Goal: Task Accomplishment & Management: Manage account settings

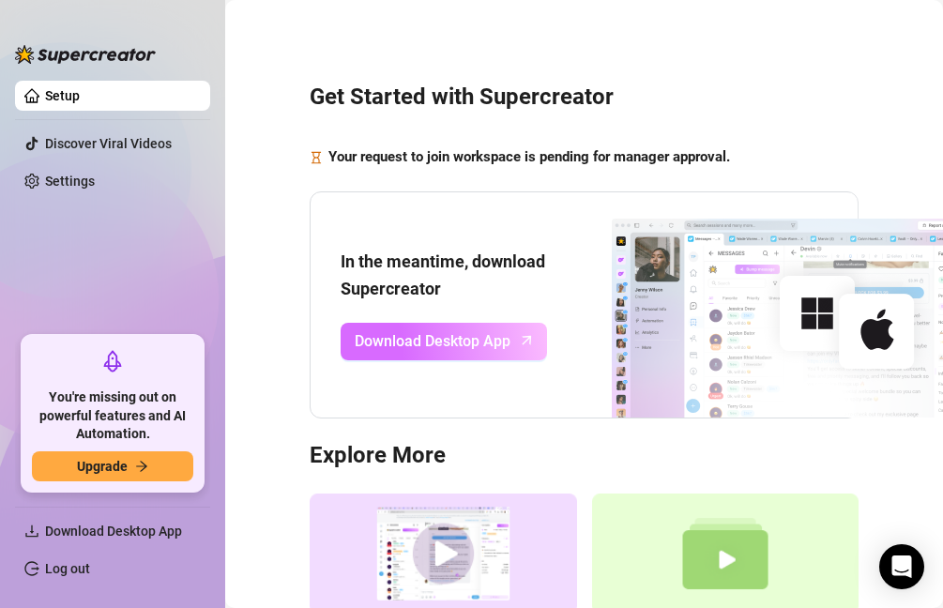
click at [451, 336] on span "Download Desktop App" at bounding box center [433, 340] width 156 height 23
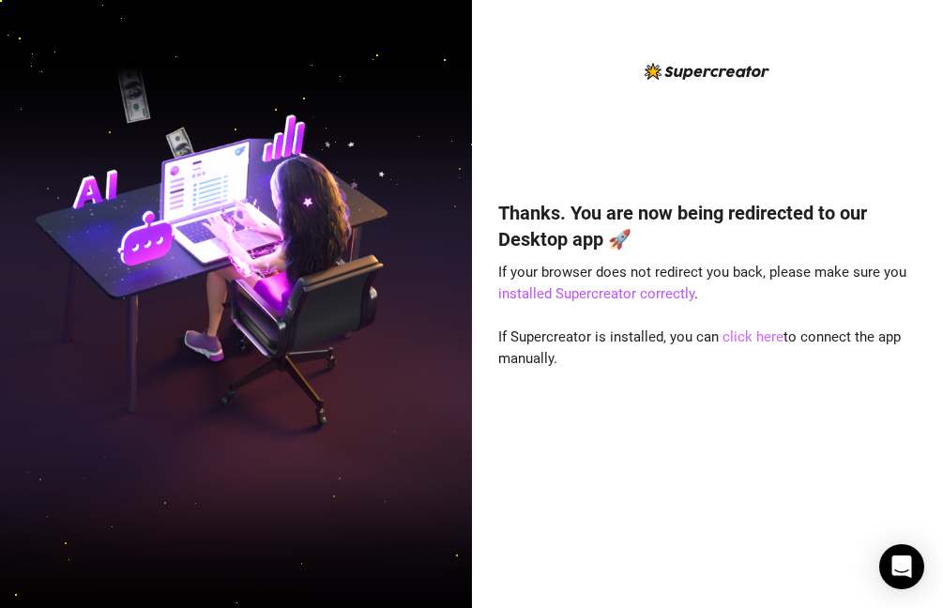
click at [756, 335] on link "click here" at bounding box center [753, 336] width 61 height 17
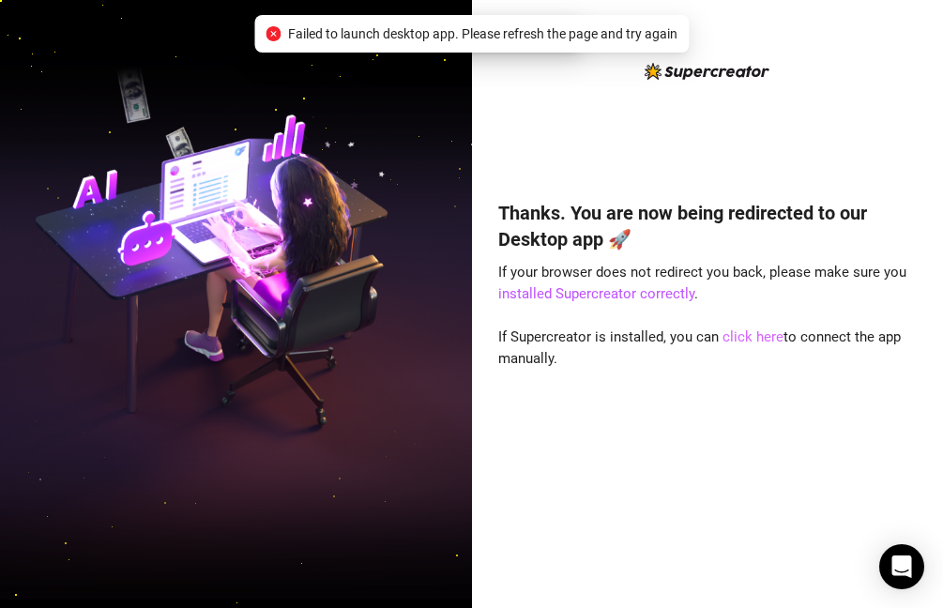
click at [753, 333] on link "click here" at bounding box center [753, 336] width 61 height 17
click at [665, 286] on link "installed Supercreator correctly" at bounding box center [596, 293] width 196 height 17
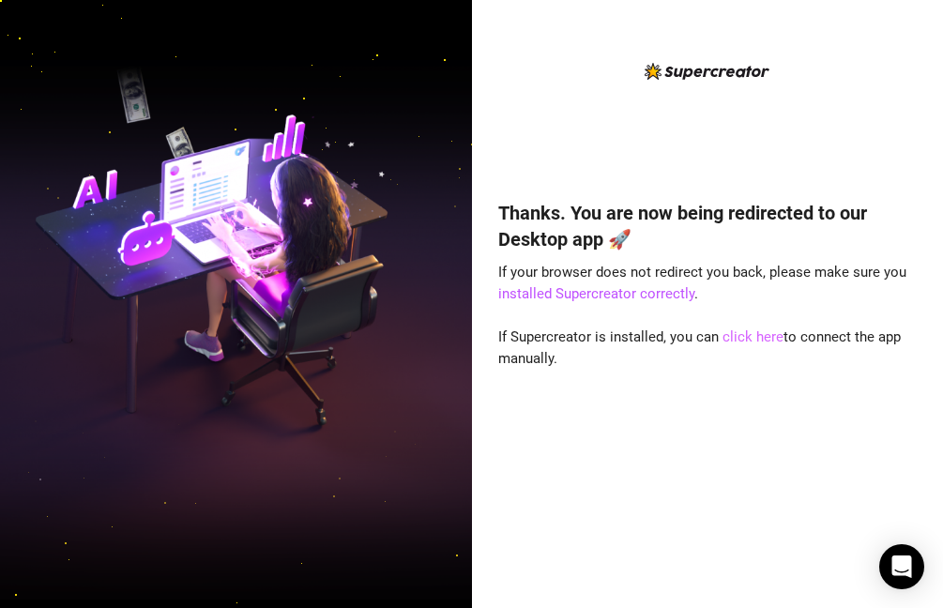
click at [734, 333] on link "click here" at bounding box center [753, 336] width 61 height 17
click at [732, 336] on link "click here" at bounding box center [753, 336] width 61 height 17
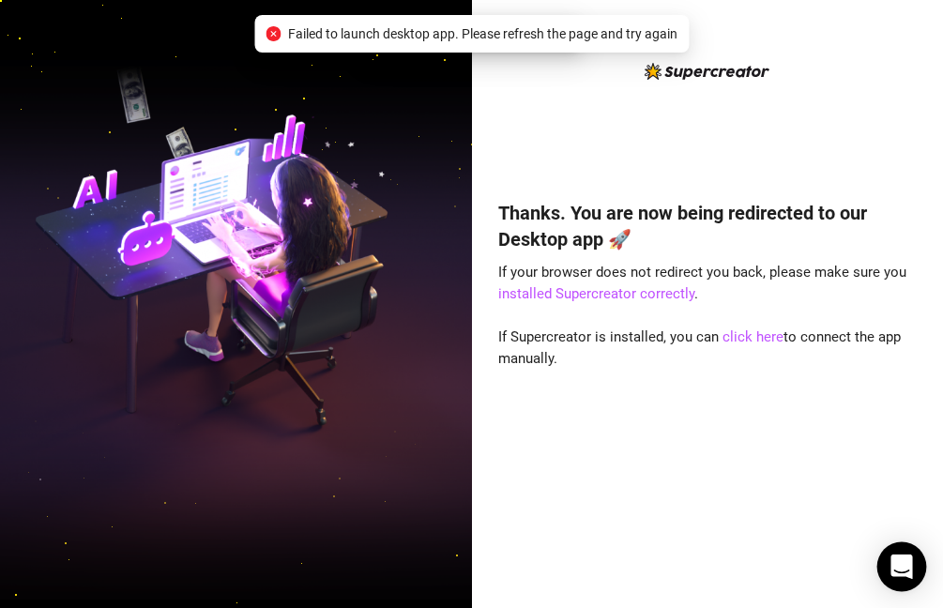
click at [909, 562] on icon "Open Intercom Messenger" at bounding box center [901, 567] width 22 height 24
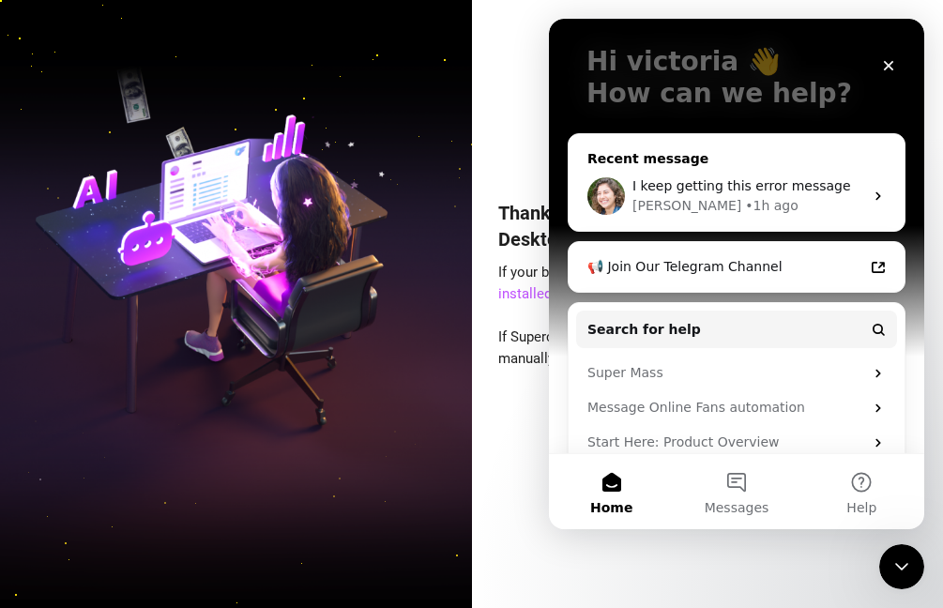
scroll to position [165, 0]
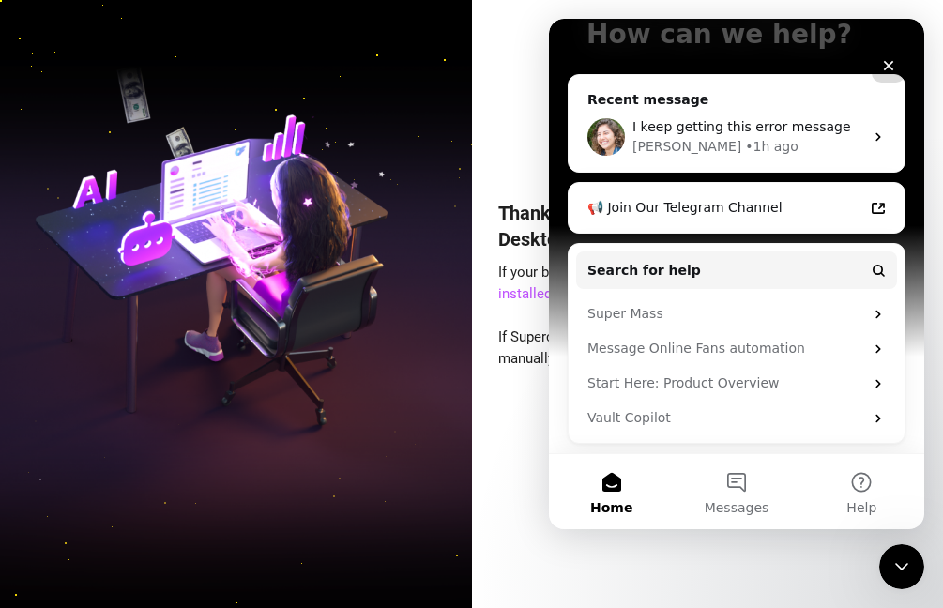
click at [500, 322] on div "Thanks. You are now being redirected to our Desktop app 🚀 If your browser does …" at bounding box center [707, 376] width 418 height 403
click at [890, 65] on icon "Close" at bounding box center [888, 65] width 15 height 15
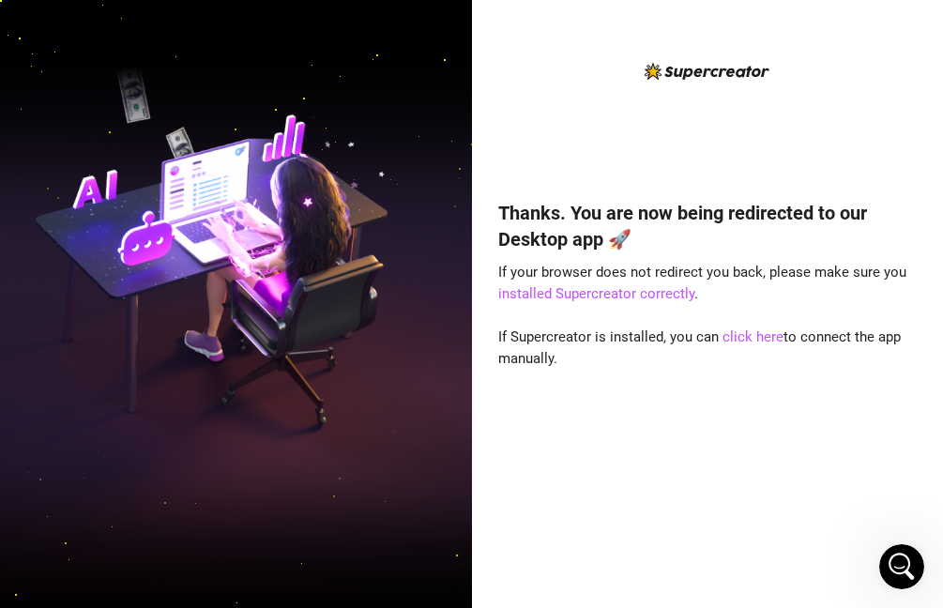
scroll to position [0, 0]
click at [654, 291] on link "installed Supercreator correctly" at bounding box center [596, 293] width 196 height 17
click at [750, 340] on link "click here" at bounding box center [753, 336] width 61 height 17
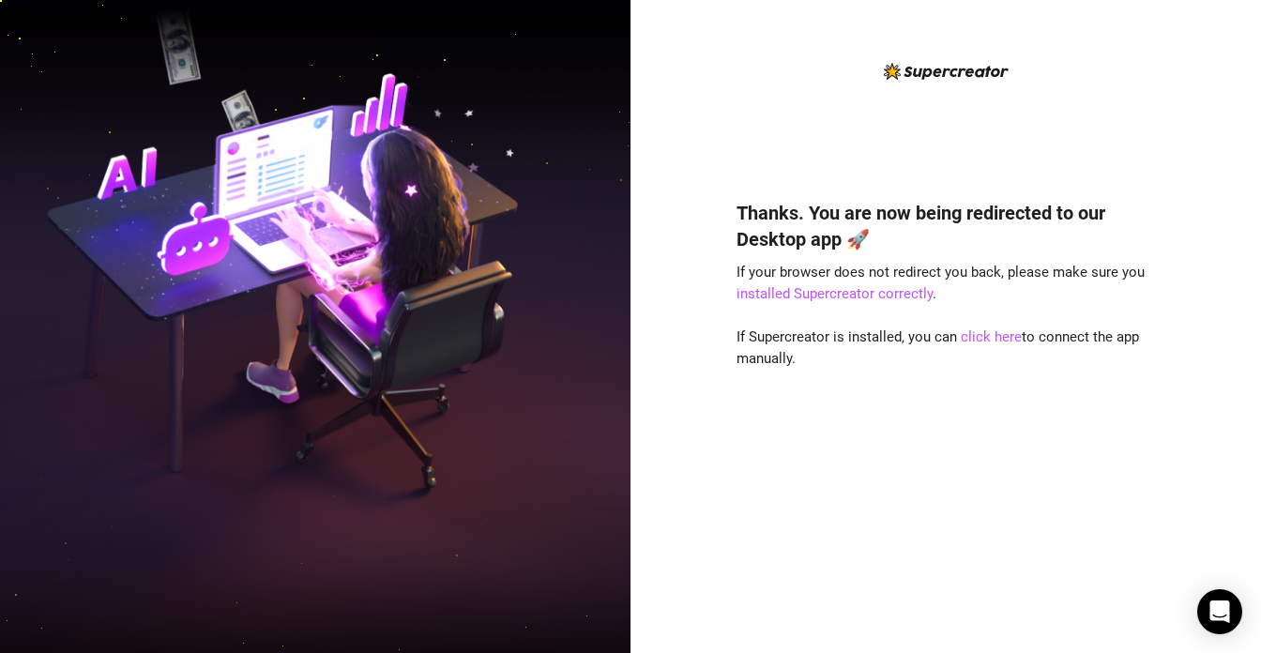
click at [953, 342] on span "If Supercreator is installed, you can click here to connect the app manually." at bounding box center [938, 347] width 403 height 39
click at [1220, 614] on icon "Open Intercom Messenger" at bounding box center [1220, 612] width 22 height 24
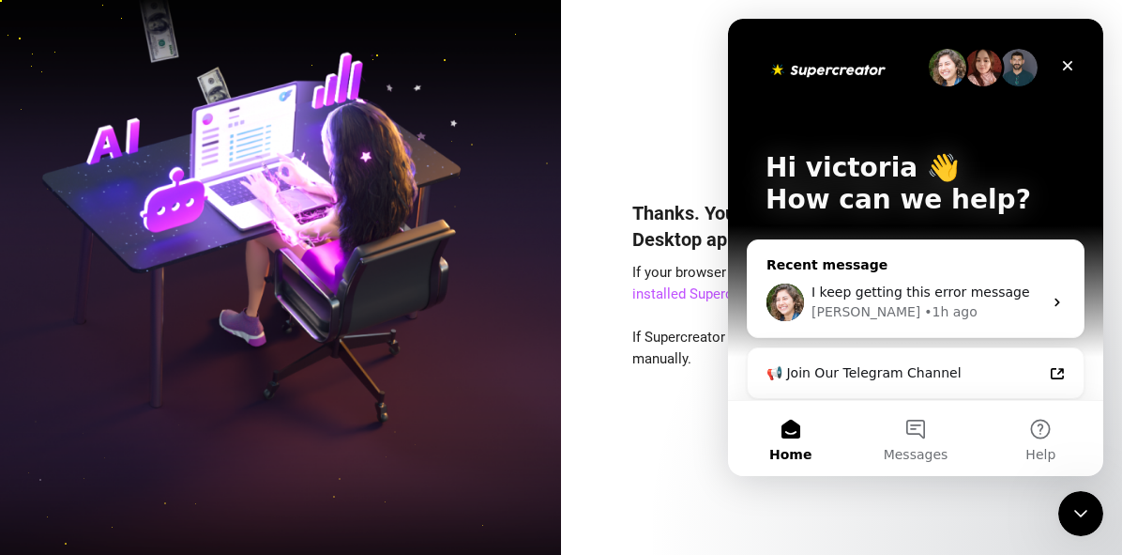
click at [926, 293] on span "I keep getting this error message" at bounding box center [921, 291] width 219 height 15
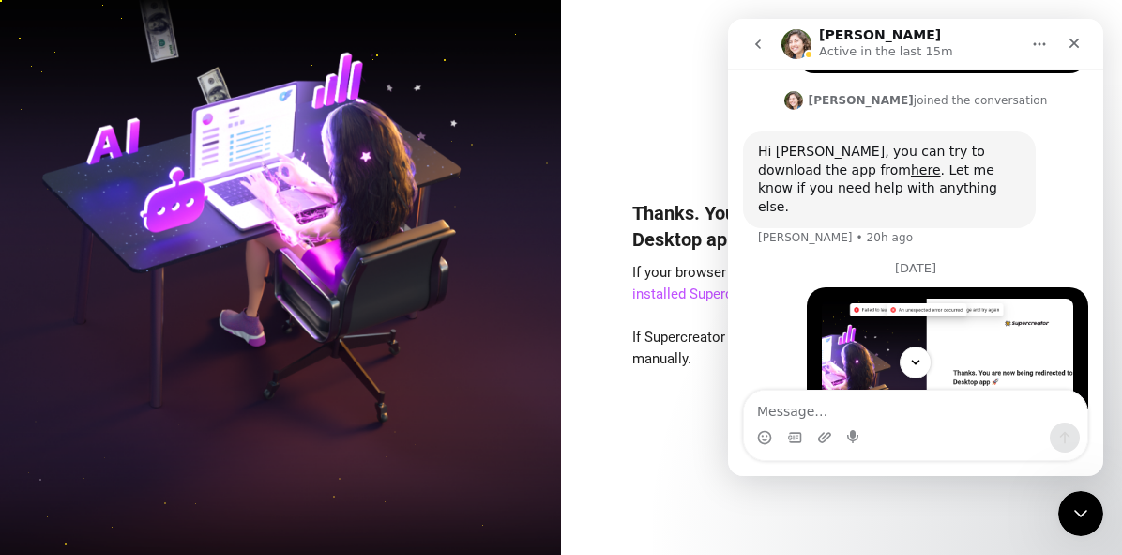
scroll to position [146, 0]
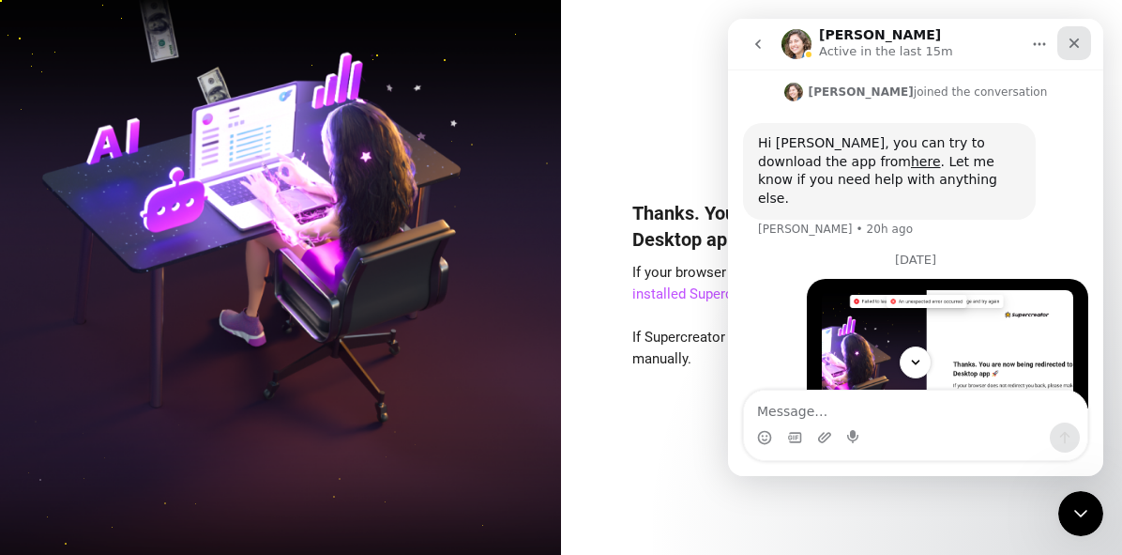
click at [1075, 36] on icon "Close" at bounding box center [1074, 43] width 15 height 15
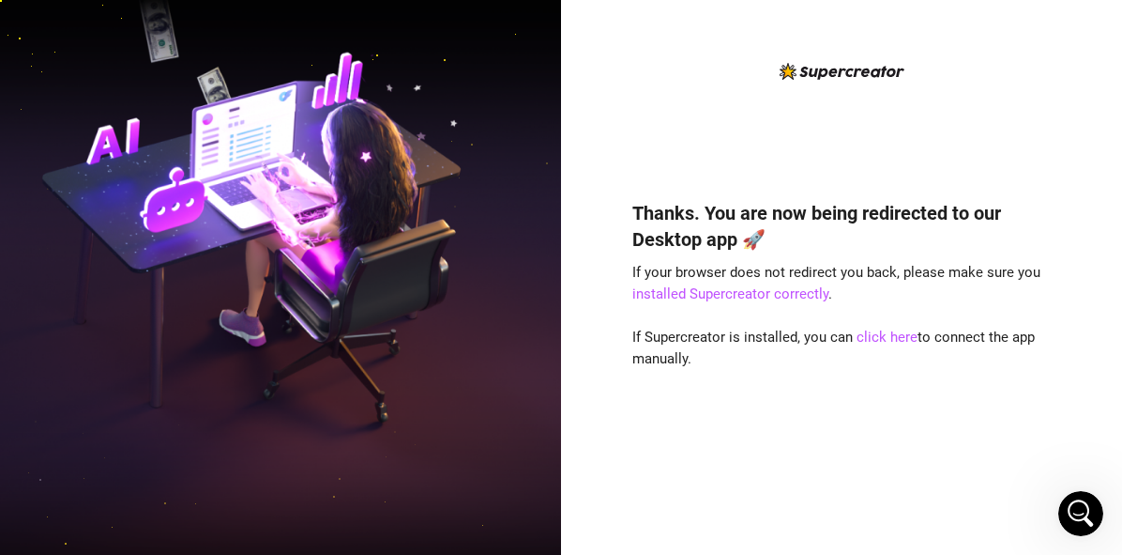
scroll to position [265, 0]
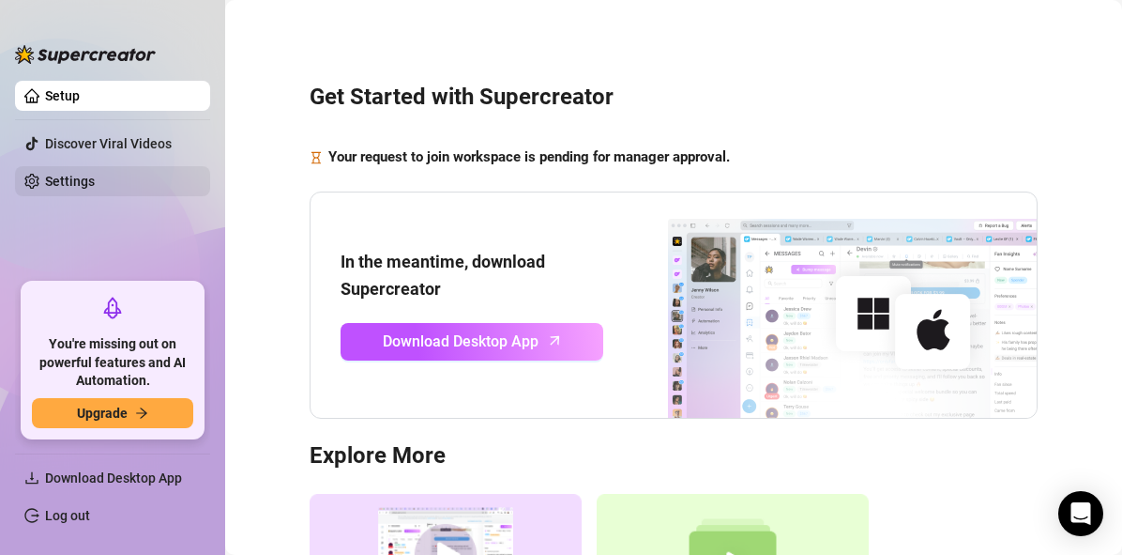
click at [63, 177] on link "Settings" at bounding box center [70, 181] width 50 height 15
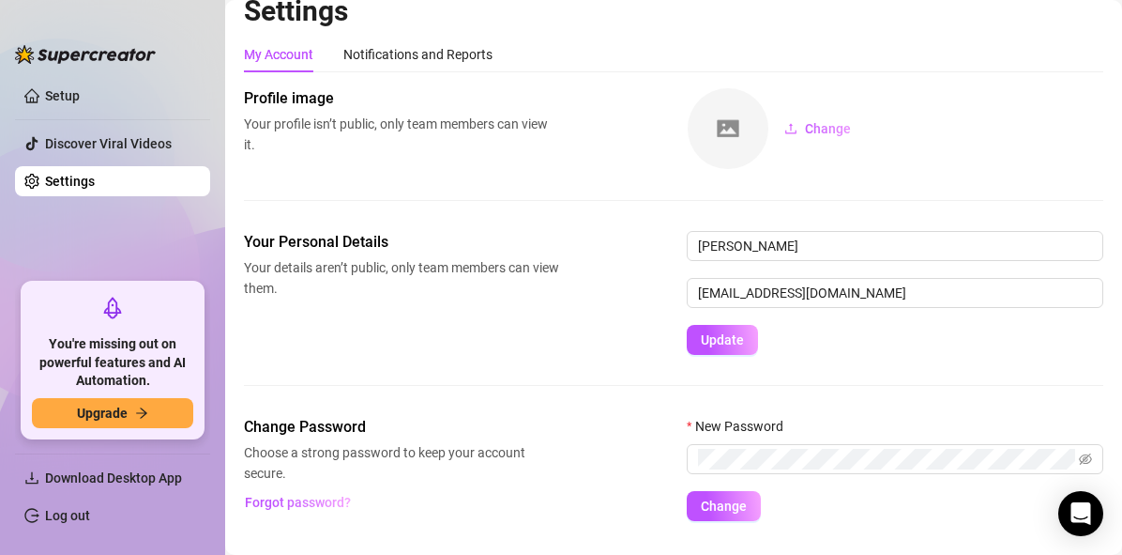
scroll to position [65, 0]
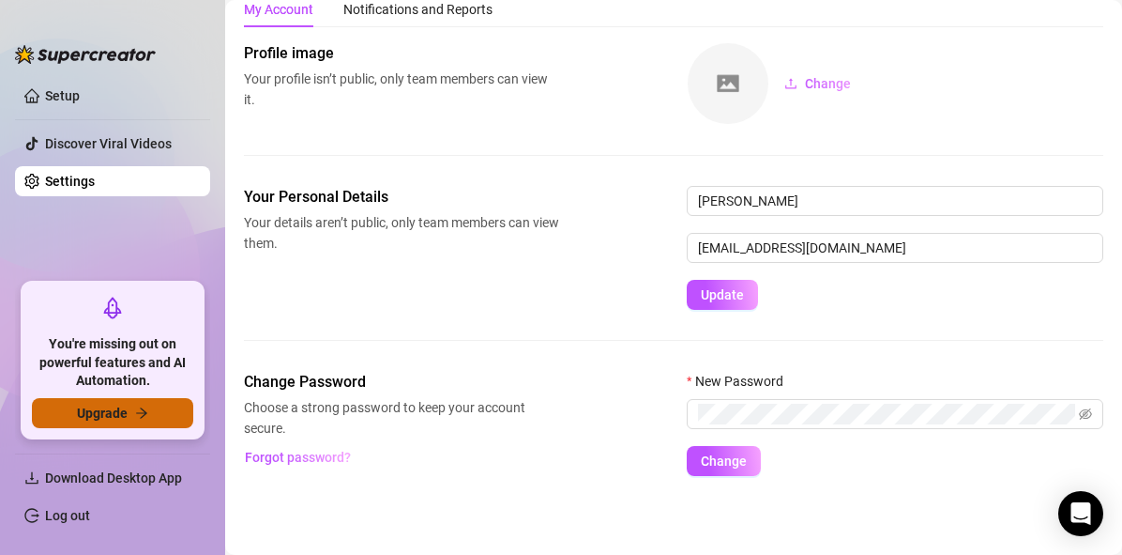
click at [140, 416] on icon "arrow-right" at bounding box center [141, 412] width 13 height 13
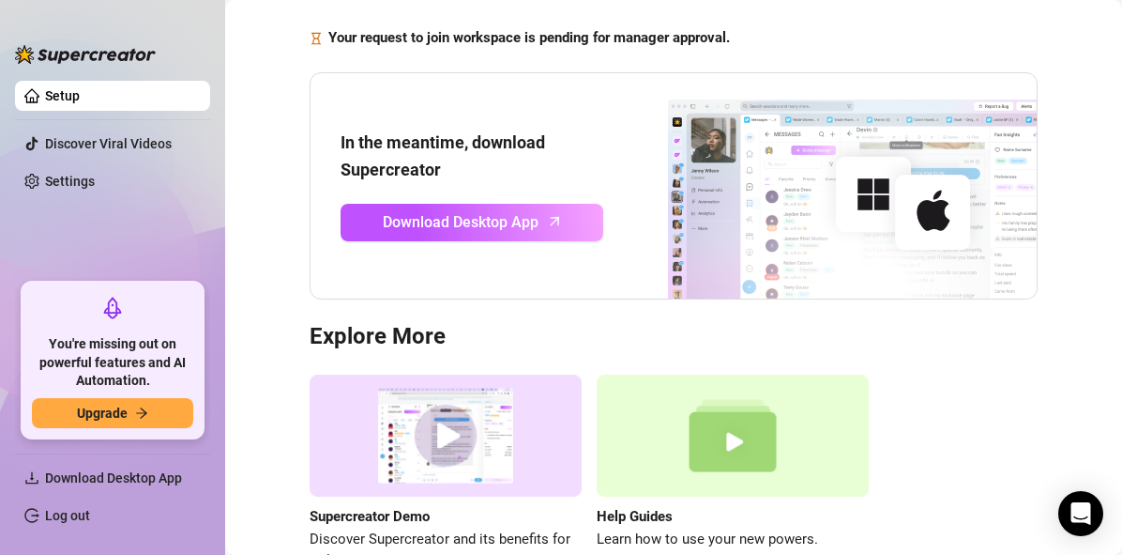
scroll to position [240, 0]
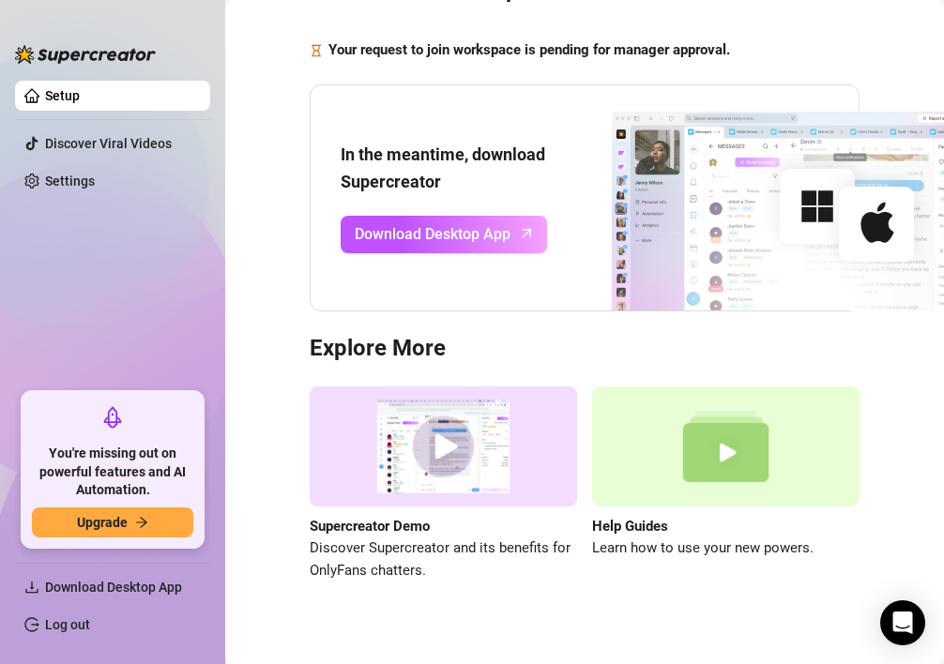
scroll to position [111, 0]
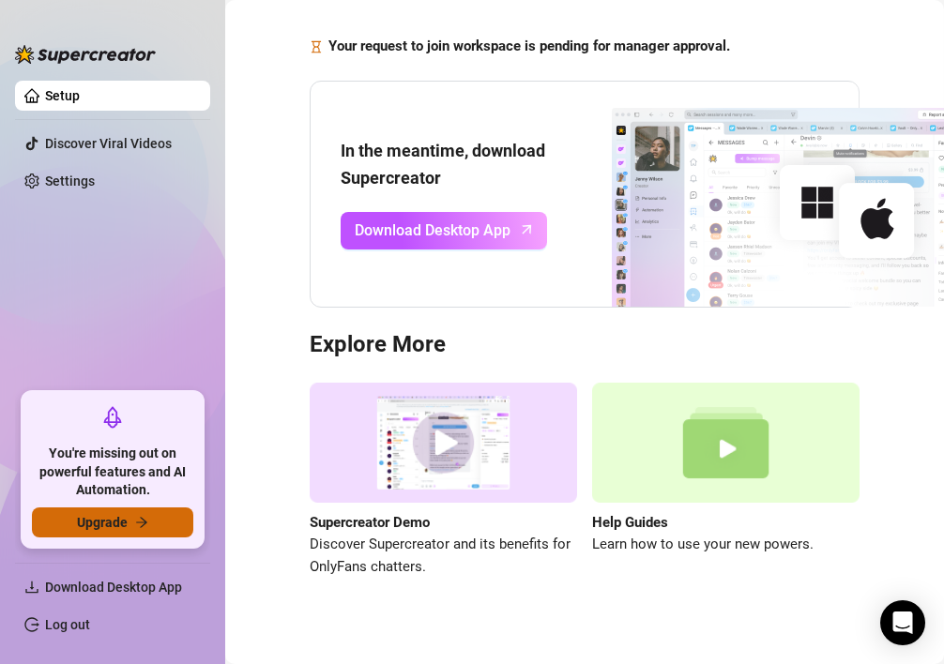
click at [151, 514] on button "Upgrade" at bounding box center [112, 523] width 161 height 30
click at [108, 526] on span "Upgrade" at bounding box center [102, 522] width 51 height 15
click at [109, 522] on span "Upgrade" at bounding box center [102, 522] width 51 height 15
click at [89, 523] on span "Upgrade" at bounding box center [102, 522] width 51 height 15
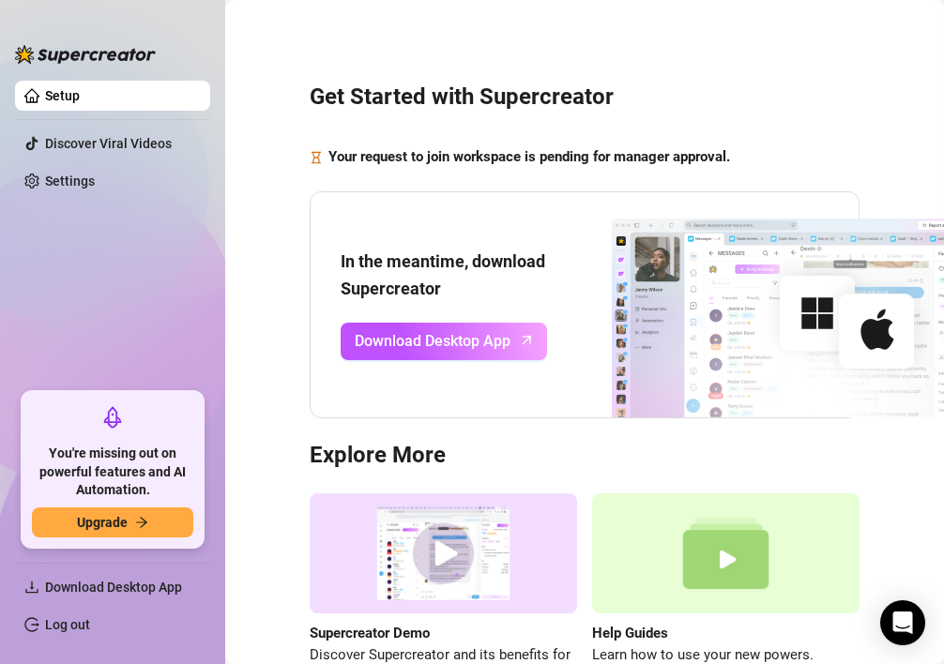
scroll to position [128, 0]
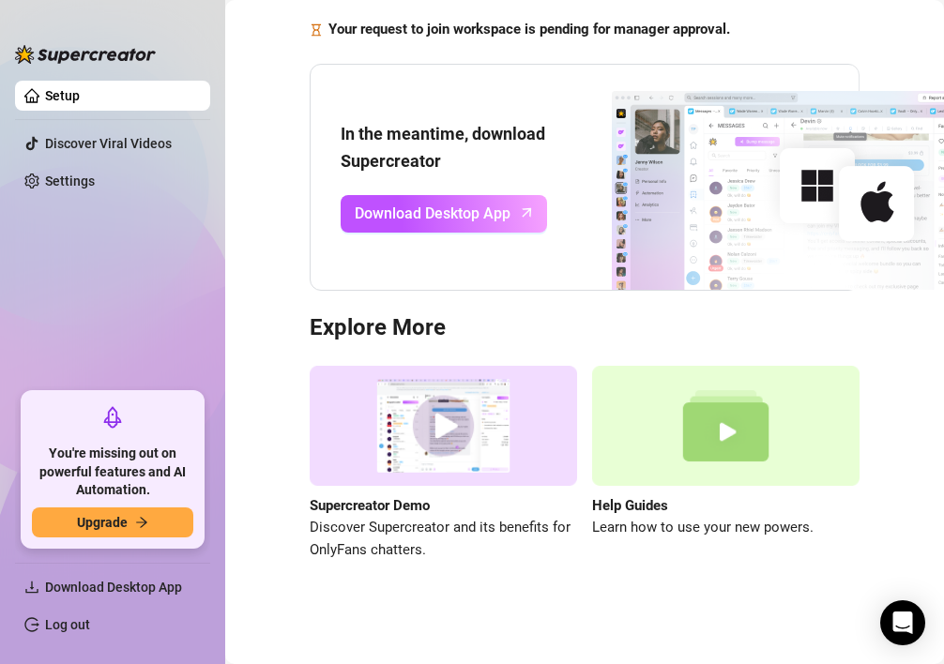
click at [570, 27] on strong "Your request to join workspace is pending for manager approval." at bounding box center [529, 29] width 402 height 17
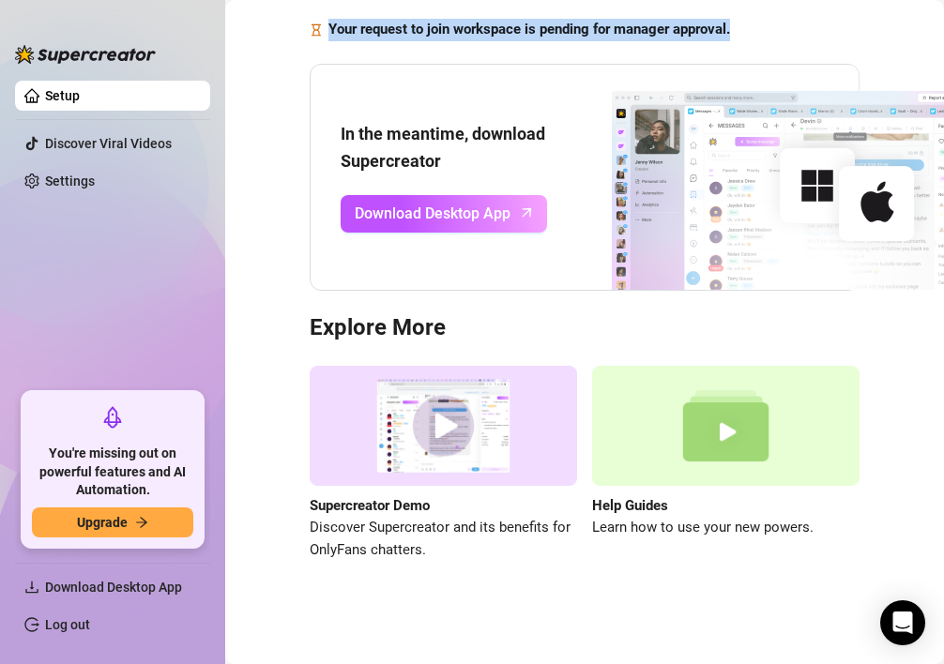
click at [570, 27] on strong "Your request to join workspace is pending for manager approval." at bounding box center [529, 29] width 402 height 17
copy strong "Your request to join workspace is pending for manager approval."
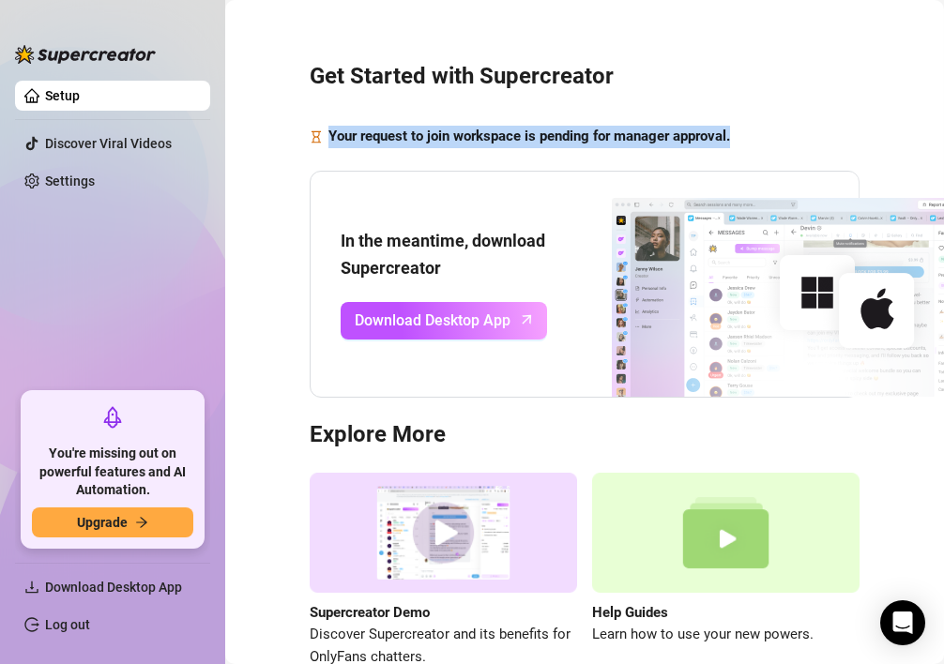
scroll to position [0, 0]
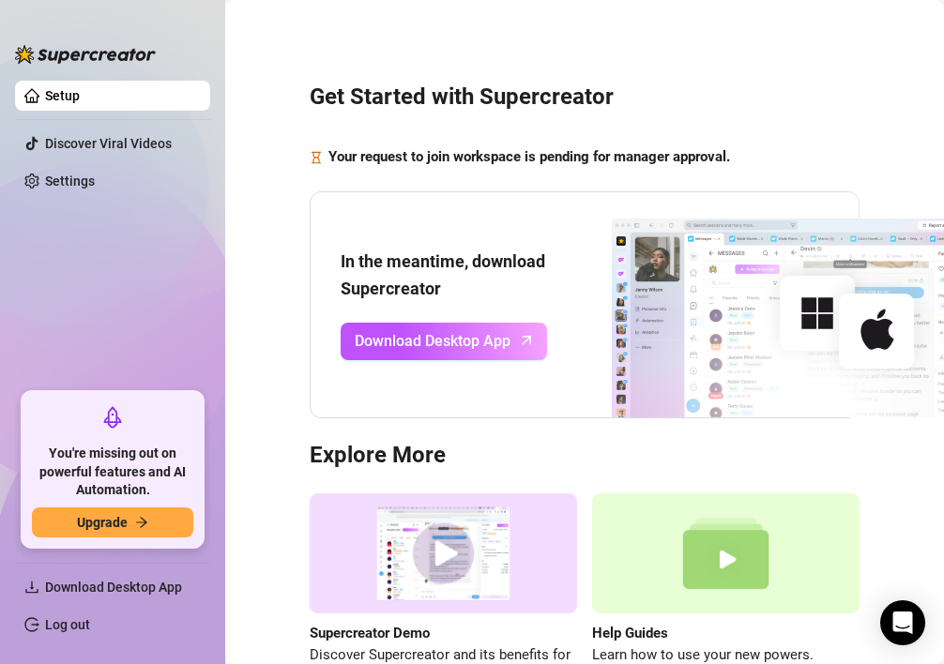
click at [525, 140] on div "Get Started with Supercreator Your request to join workspace is pending for man…" at bounding box center [584, 374] width 681 height 723
click at [77, 174] on link "Settings" at bounding box center [70, 181] width 50 height 15
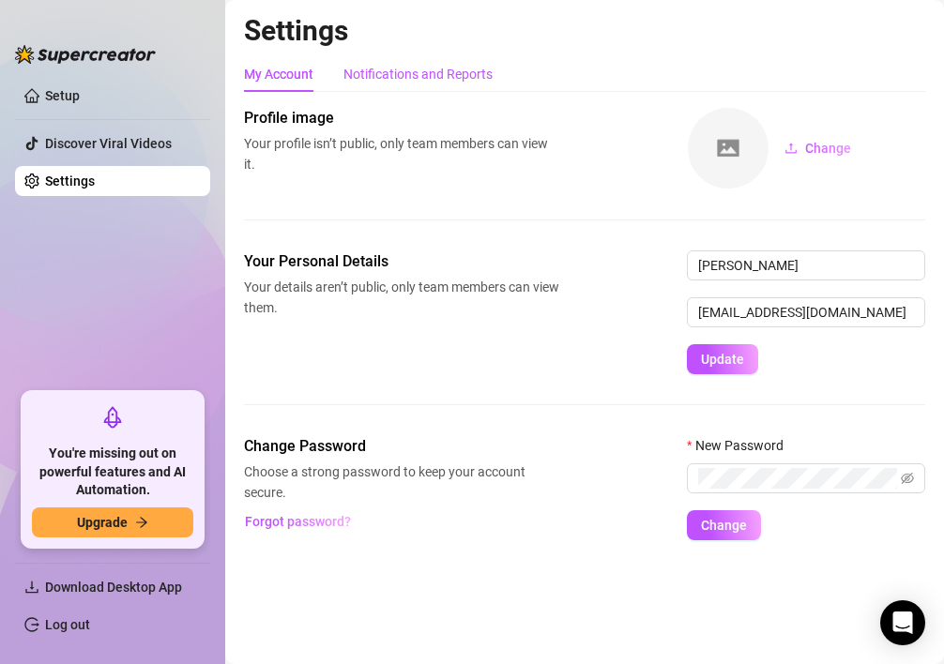
click at [398, 68] on div "Notifications and Reports" at bounding box center [417, 74] width 149 height 21
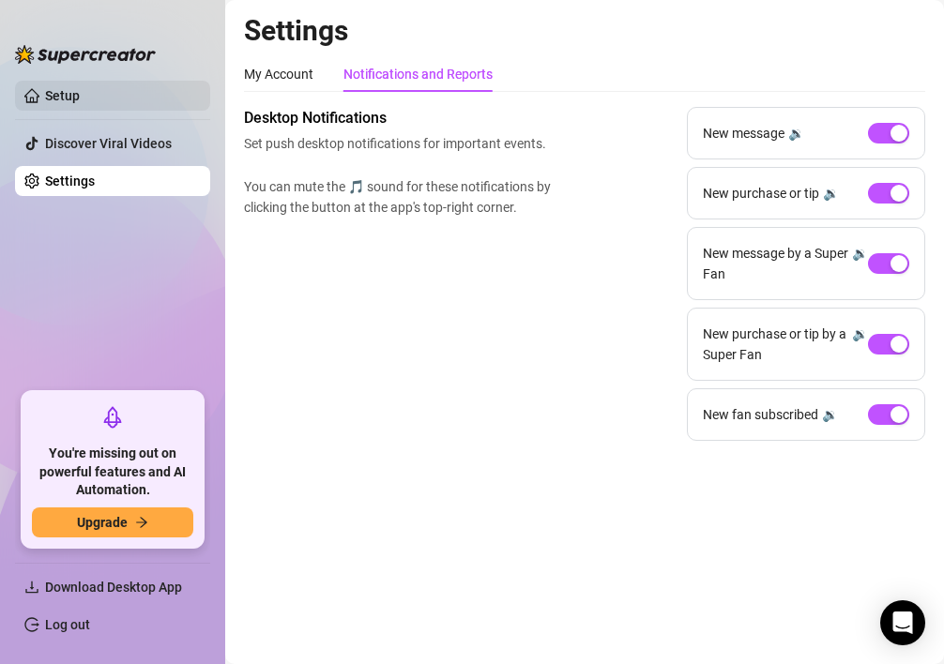
click at [80, 99] on link "Setup" at bounding box center [62, 95] width 35 height 15
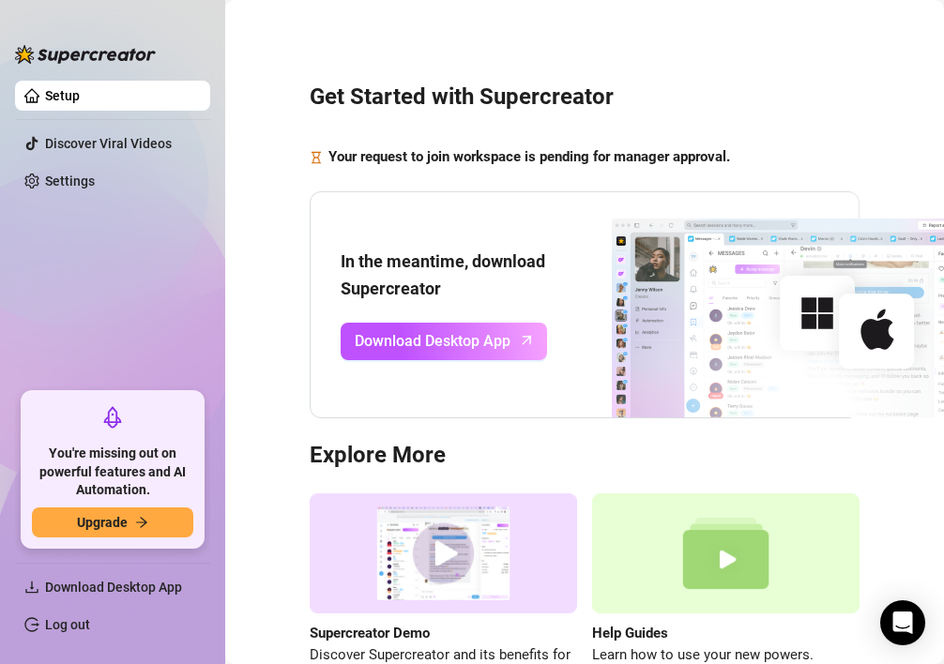
scroll to position [128, 0]
